Goal: Transaction & Acquisition: Obtain resource

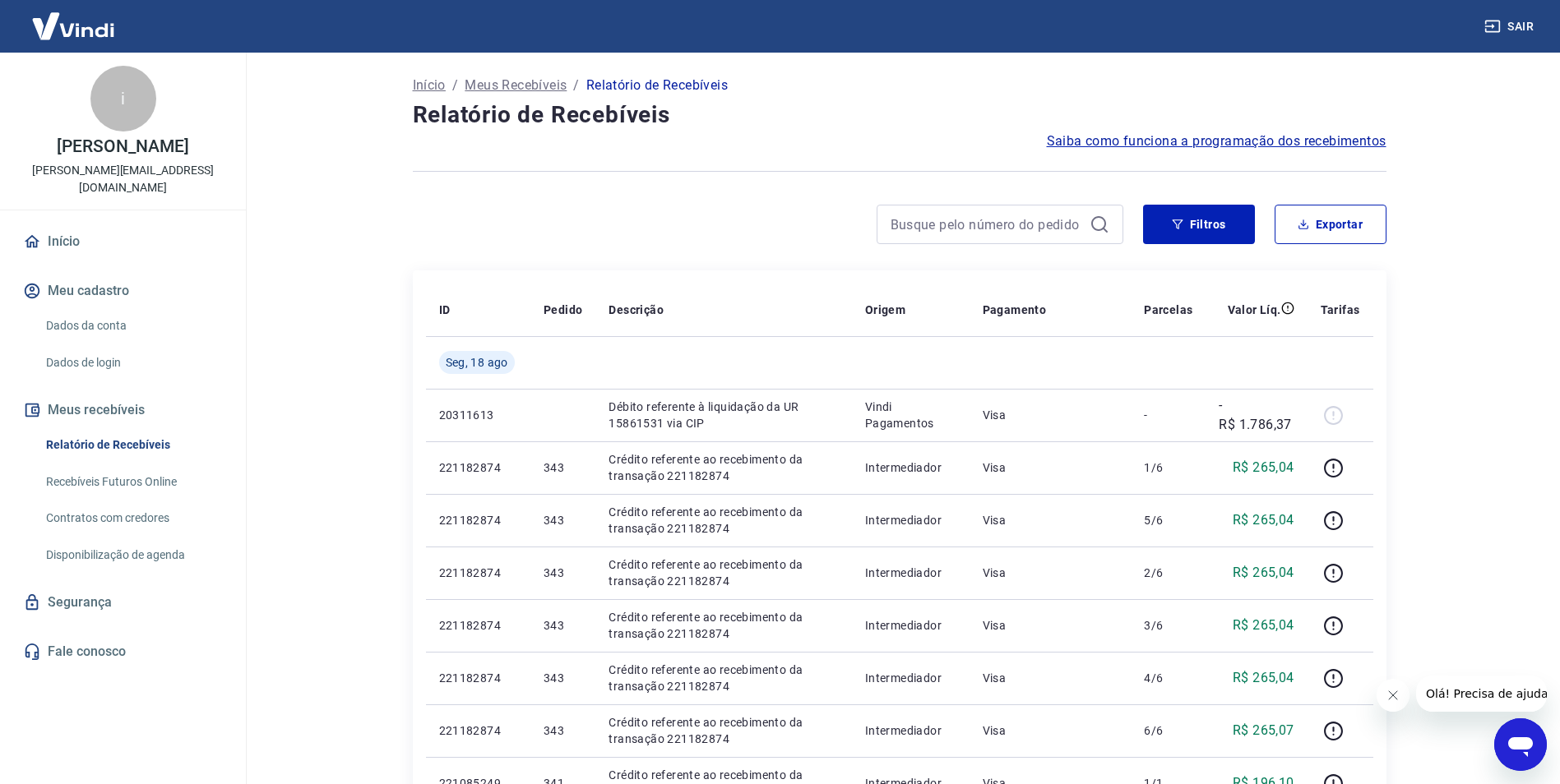
click at [354, 247] on main "Início / Meus Recebíveis / Relatório de Recebíveis Relatório de Recebíveis Saib…" at bounding box center [899, 418] width 1322 height 732
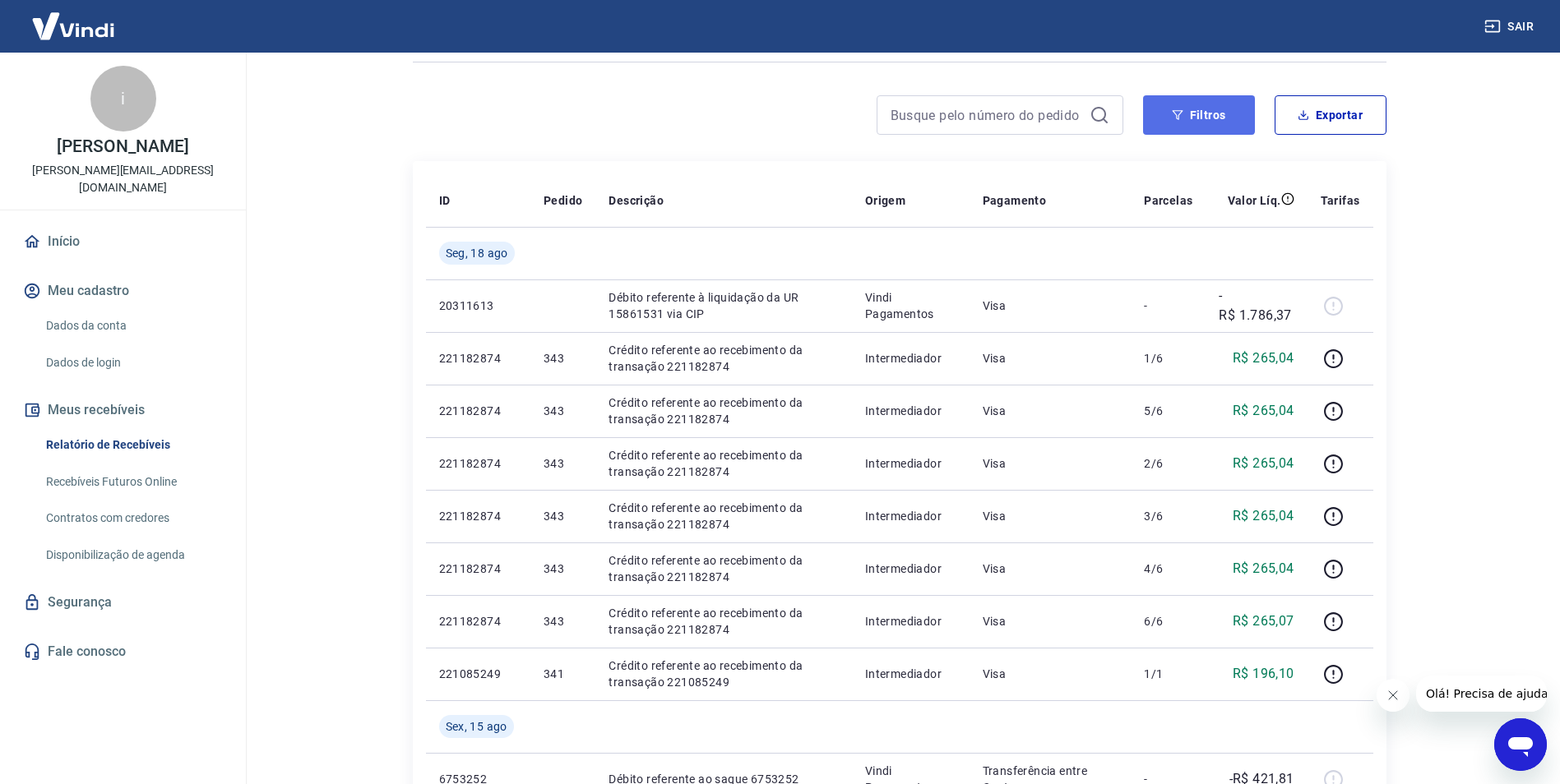
click at [1210, 121] on button "Filtros" at bounding box center [1199, 115] width 112 height 39
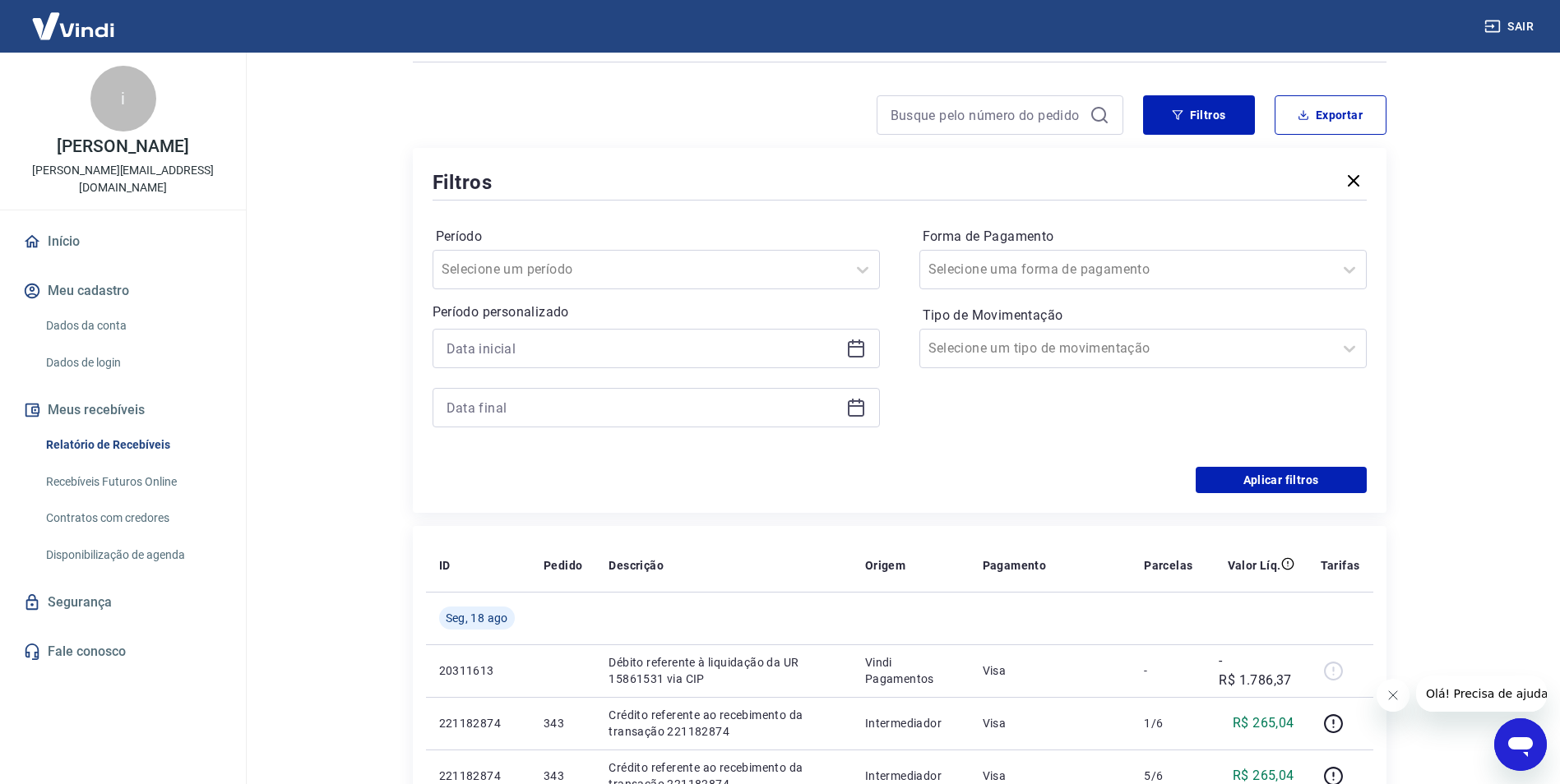
click at [857, 345] on icon at bounding box center [855, 348] width 20 height 20
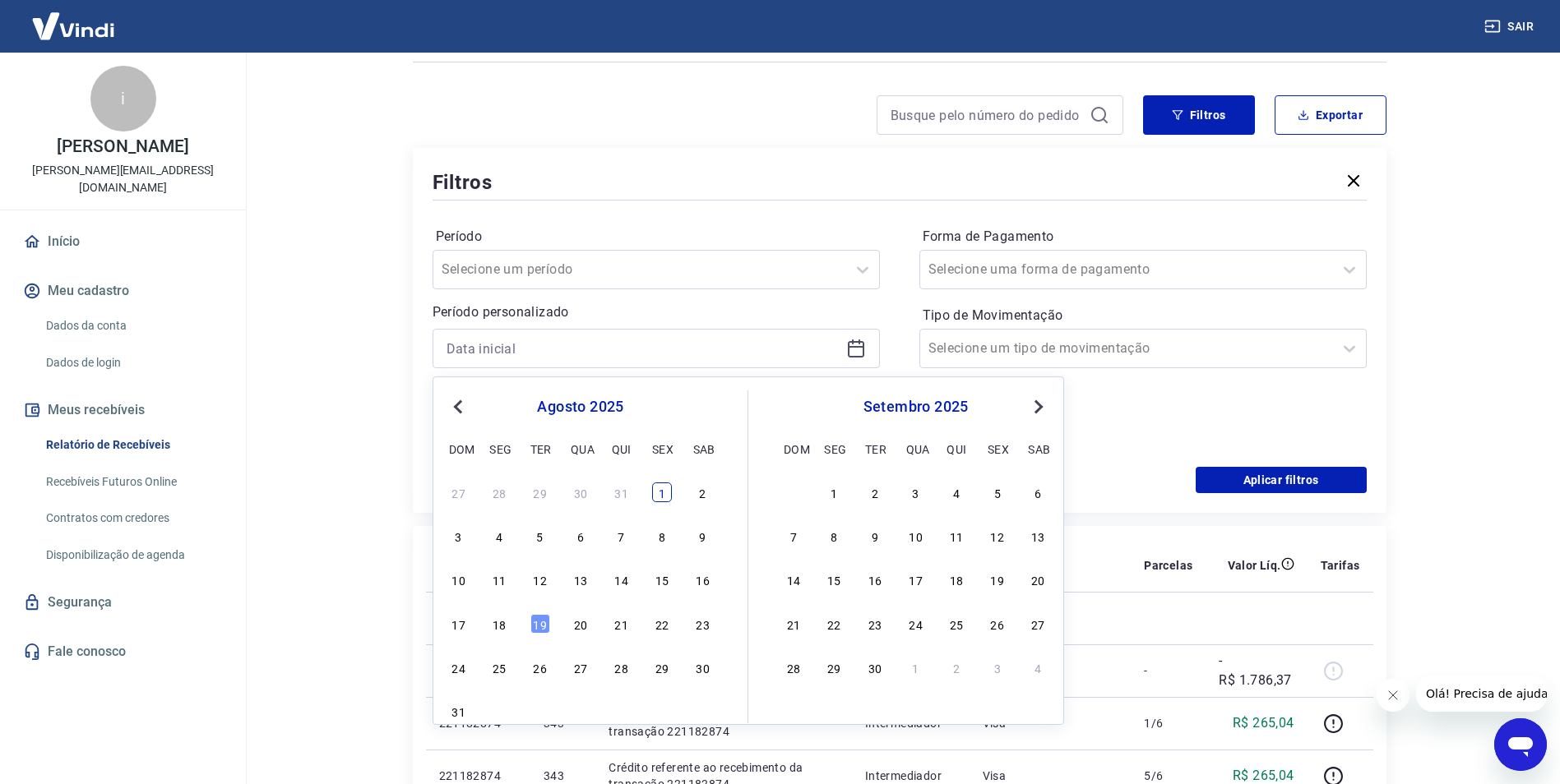
click at [661, 495] on div "1" at bounding box center [662, 492] width 20 height 20
type input "[DATE]"
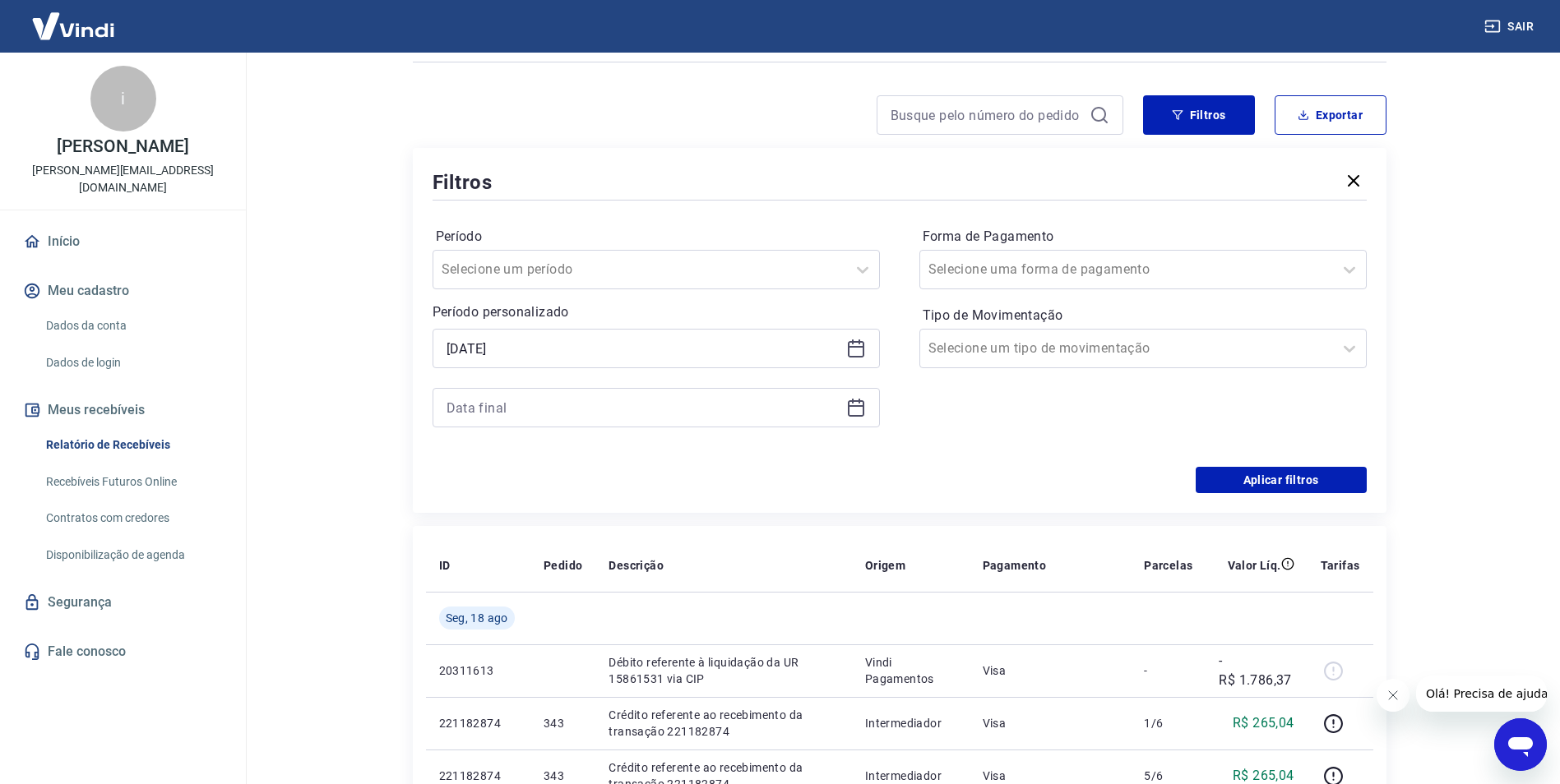
click at [865, 409] on icon at bounding box center [855, 407] width 20 height 20
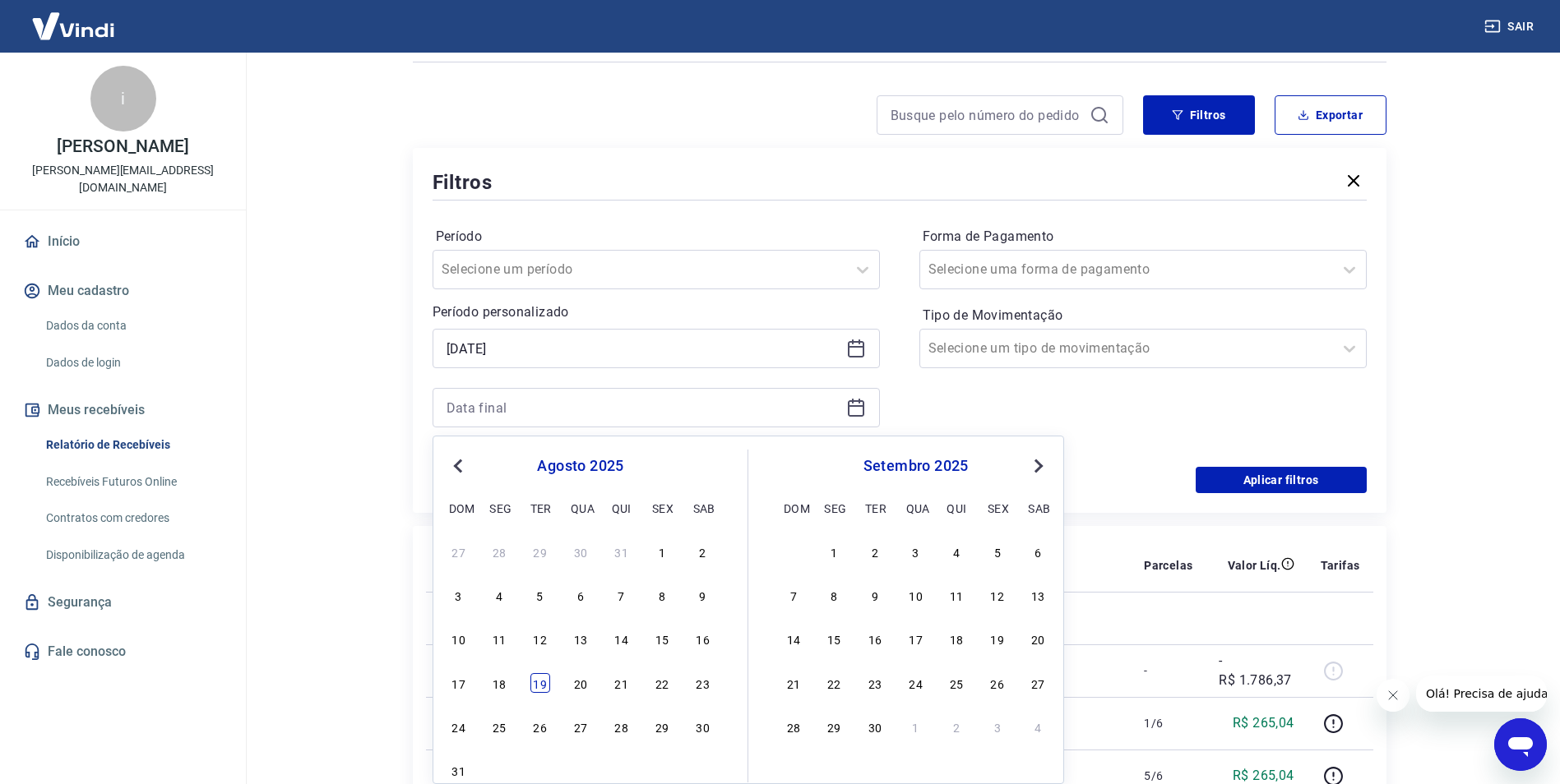
click at [539, 687] on div "19" at bounding box center [539, 682] width 20 height 20
type input "[DATE]"
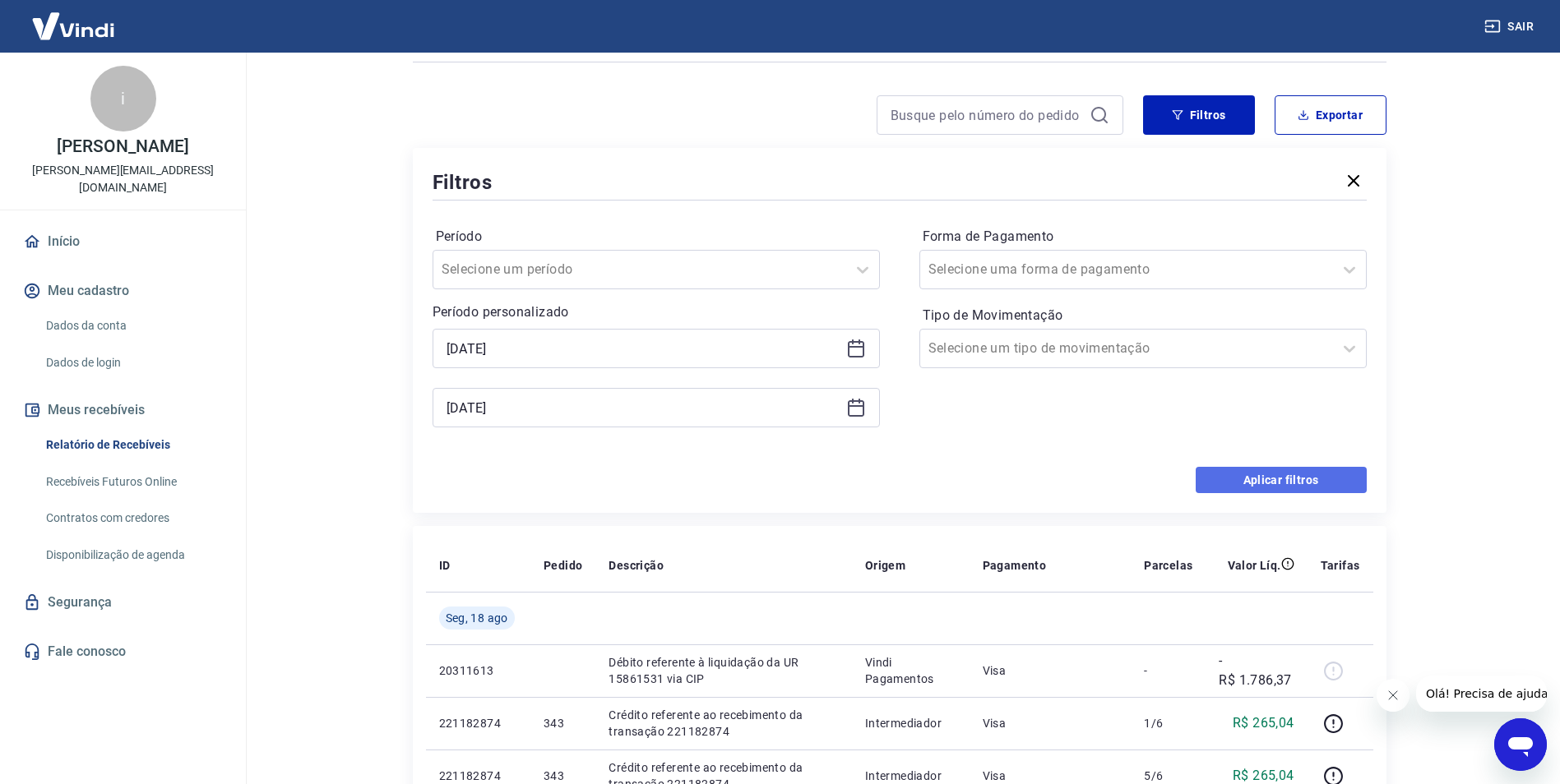
click at [1302, 483] on button "Aplicar filtros" at bounding box center [1281, 480] width 171 height 26
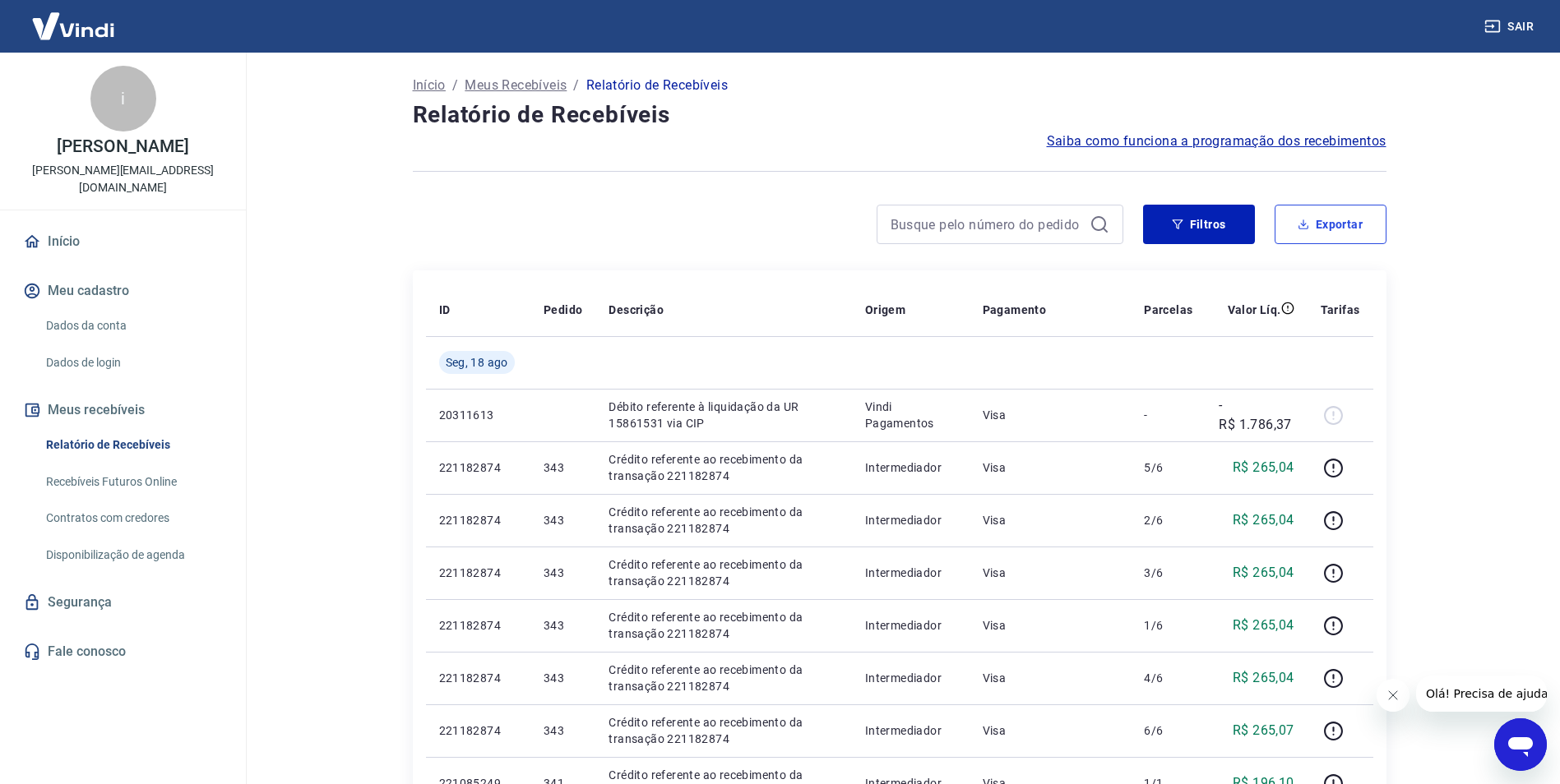
click at [1324, 222] on button "Exportar" at bounding box center [1330, 224] width 112 height 39
type input "[DATE]"
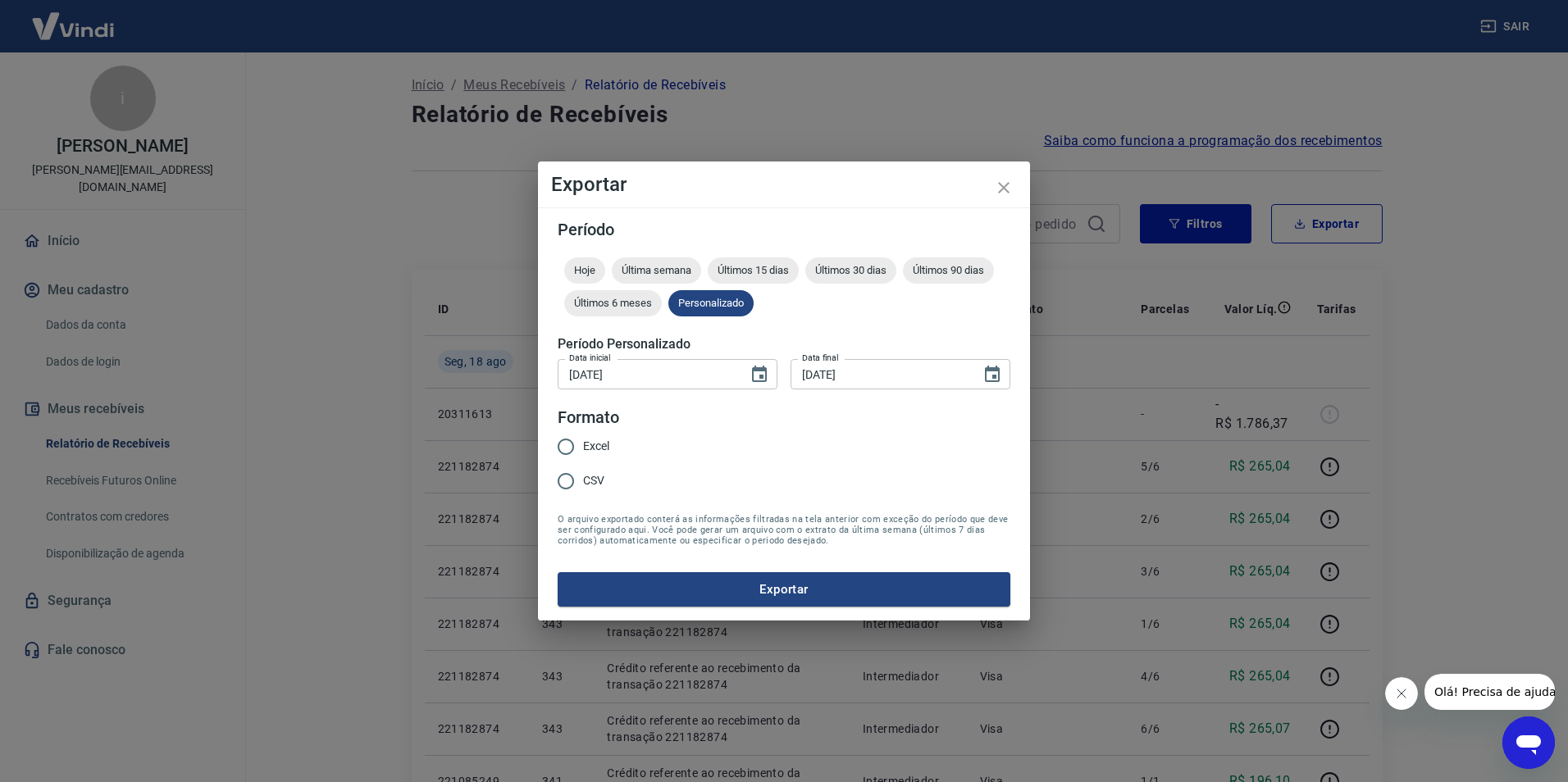
click at [565, 446] on input "Excel" at bounding box center [565, 446] width 34 height 34
radio input "true"
click at [789, 581] on button "Exportar" at bounding box center [784, 589] width 453 height 34
